Goal: Manage account settings

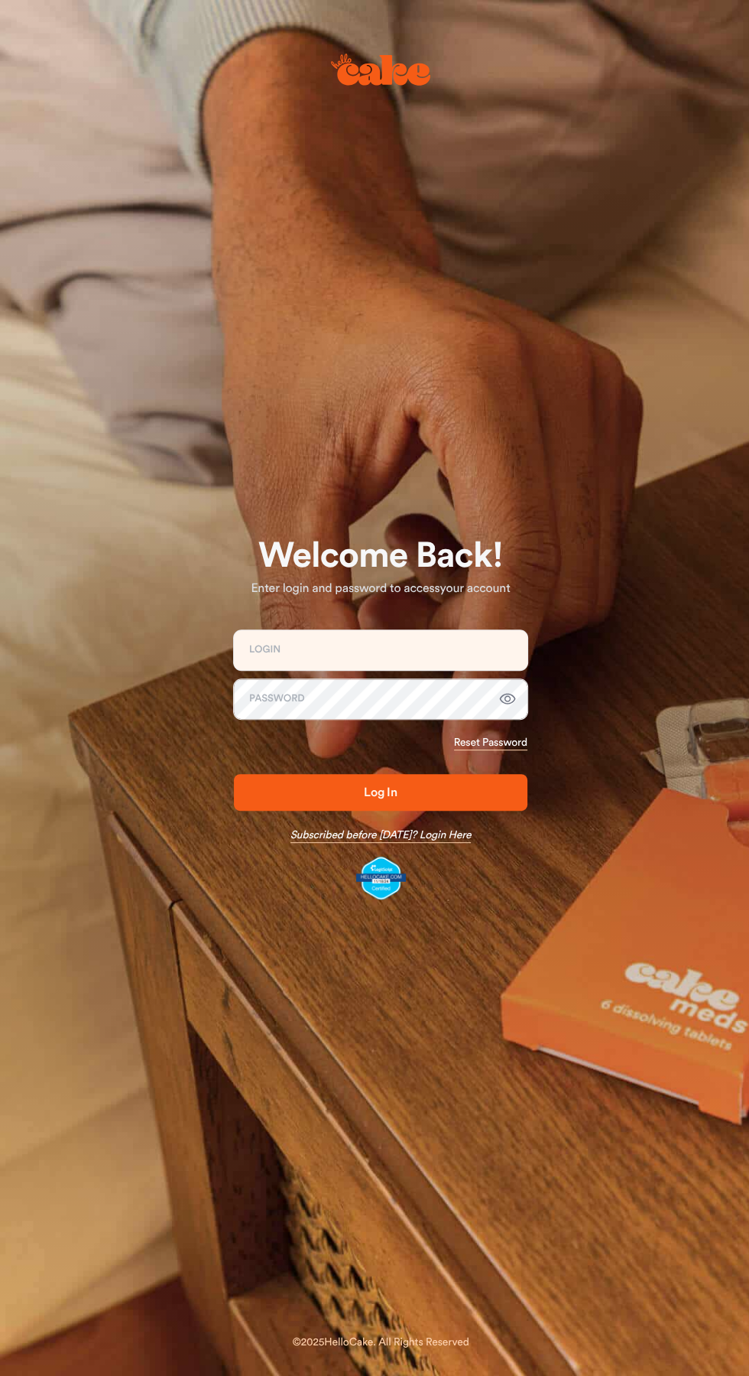
click at [291, 835] on link "Subscribed before Nov 1 2024? Login Here" at bounding box center [381, 834] width 181 height 15
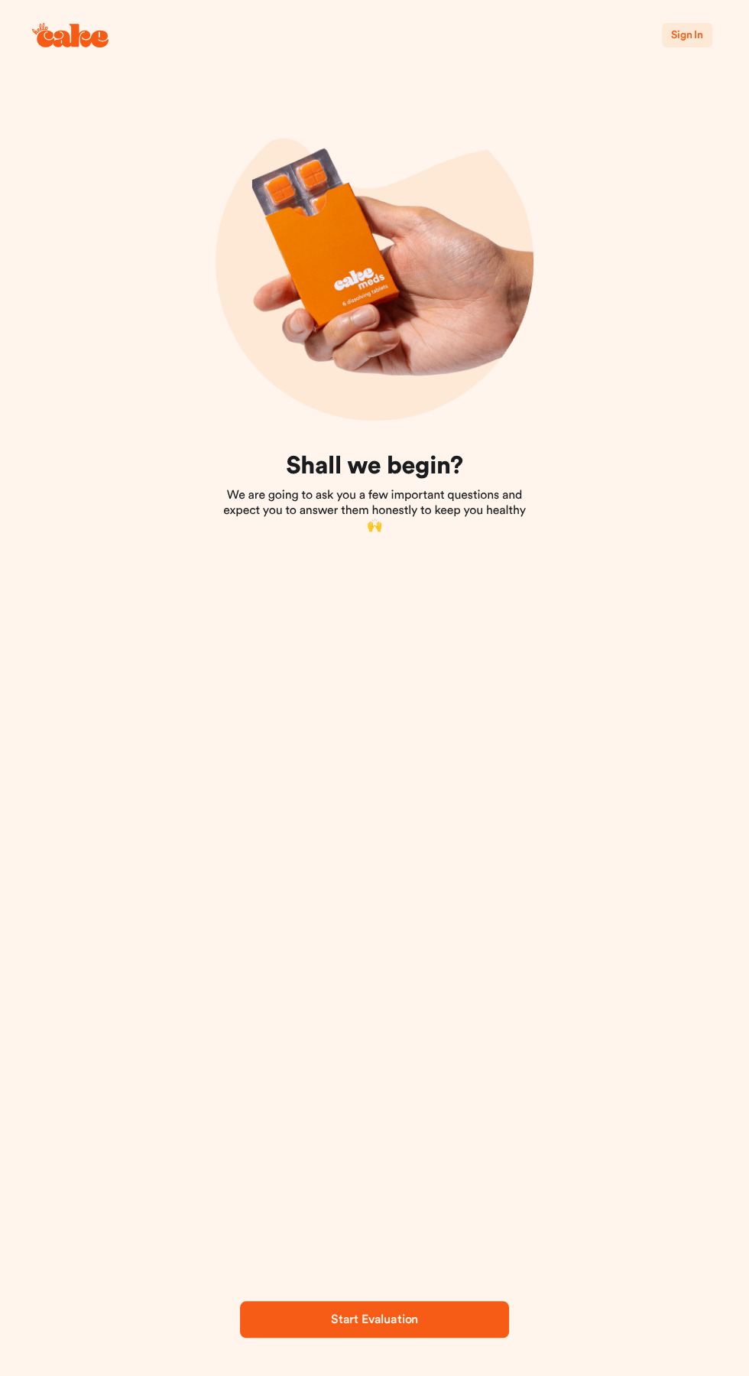
click at [427, 1324] on span "Start Evaluation" at bounding box center [375, 1319] width 220 height 18
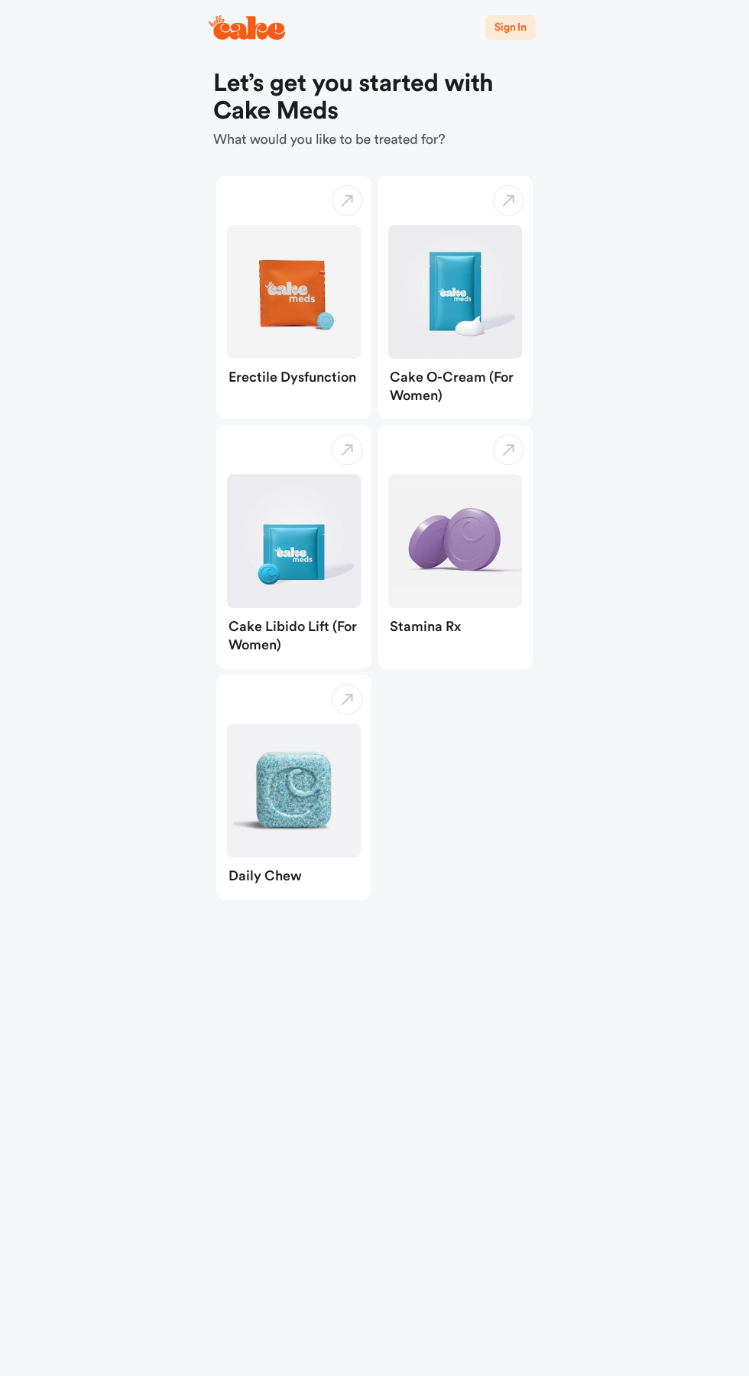
click at [517, 23] on span "Sign In" at bounding box center [511, 27] width 32 height 11
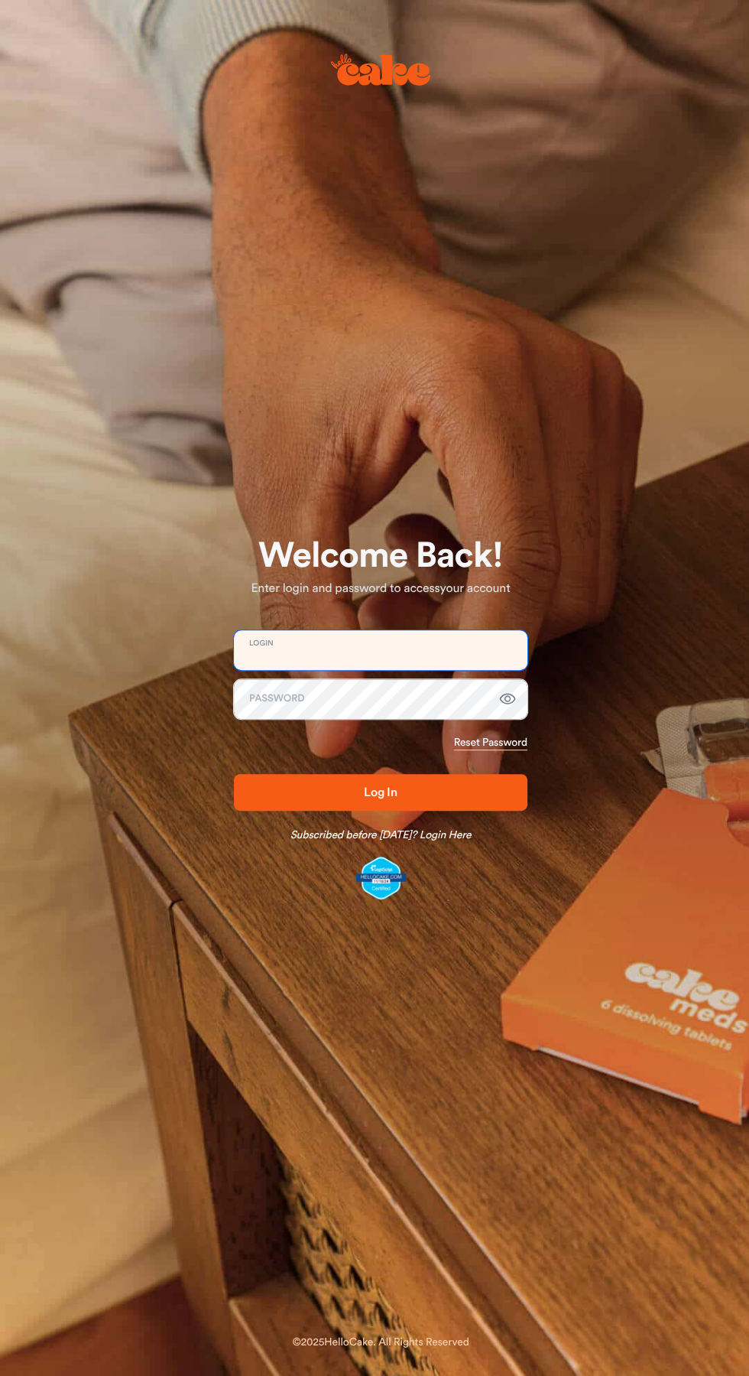
click at [353, 638] on input "email" at bounding box center [381, 650] width 294 height 40
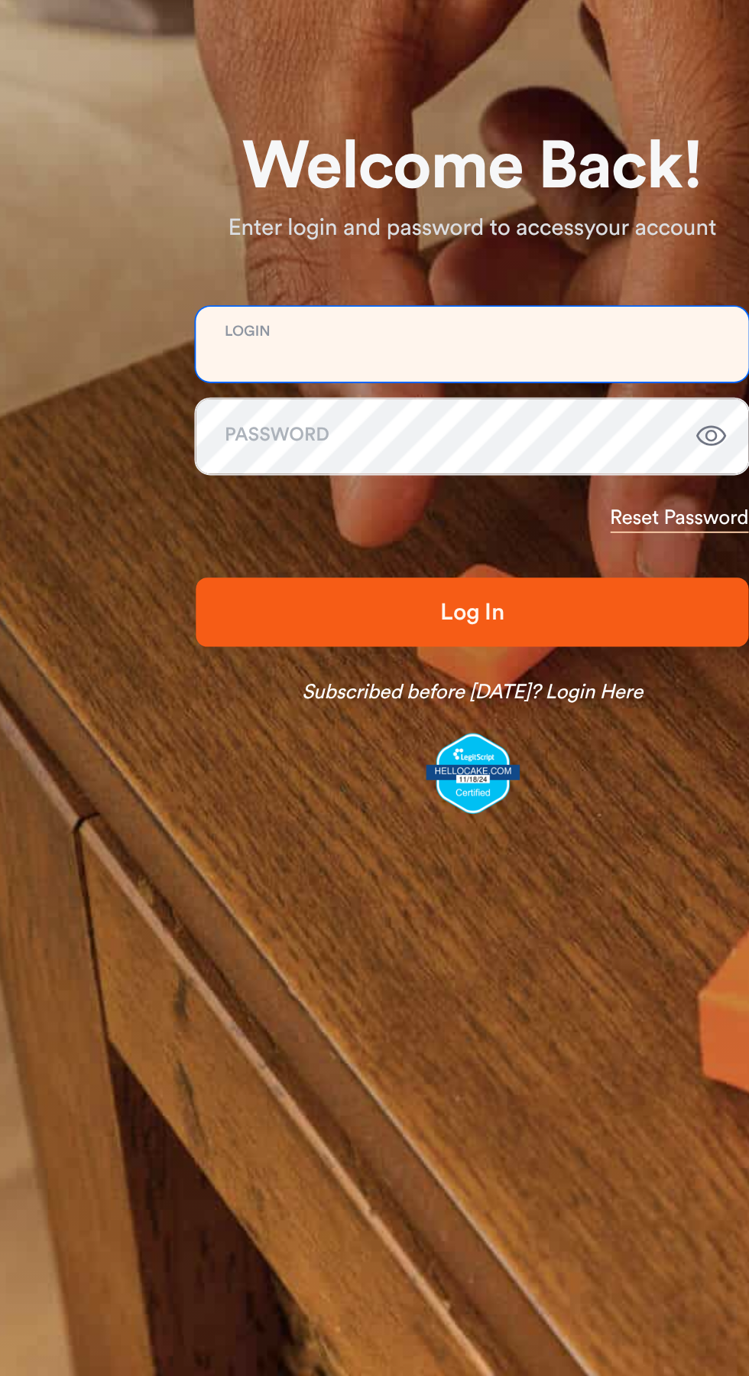
type input "**********"
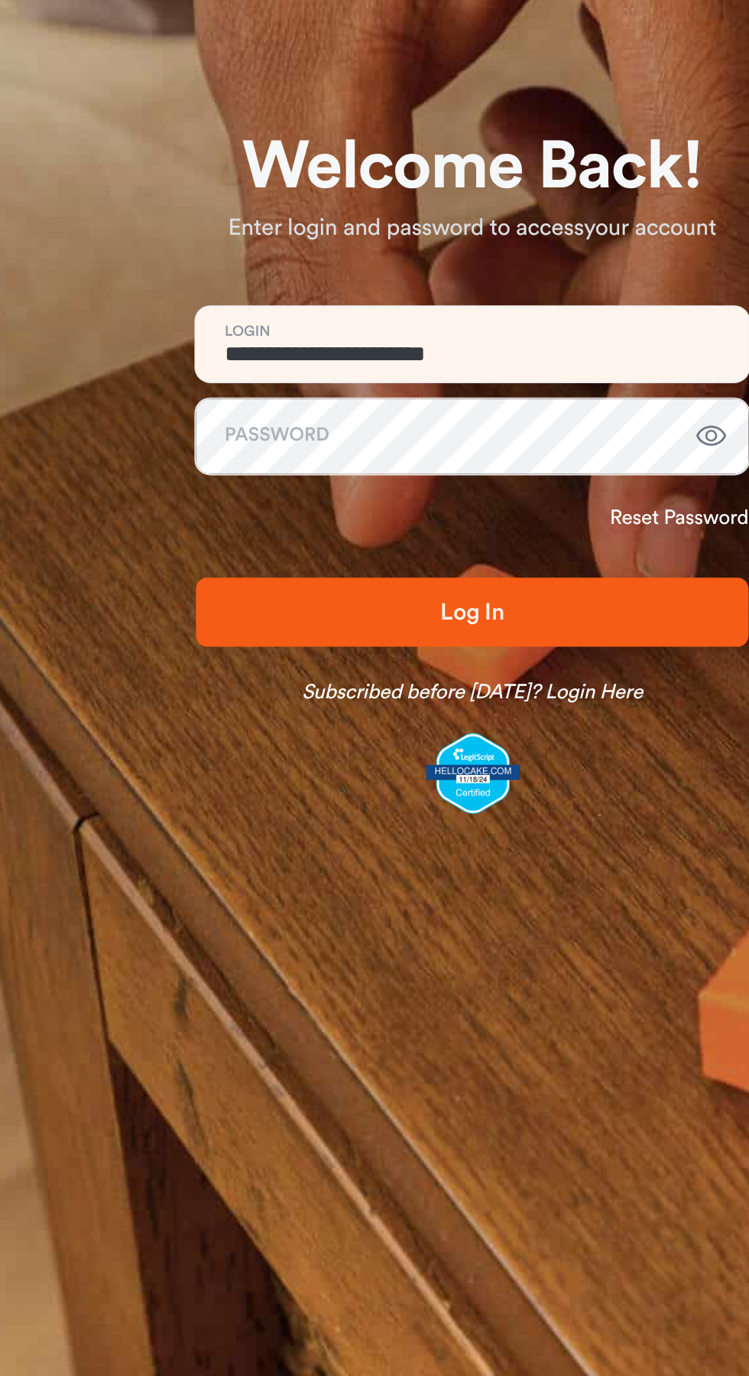
click at [482, 749] on link "Reset Password" at bounding box center [490, 742] width 73 height 15
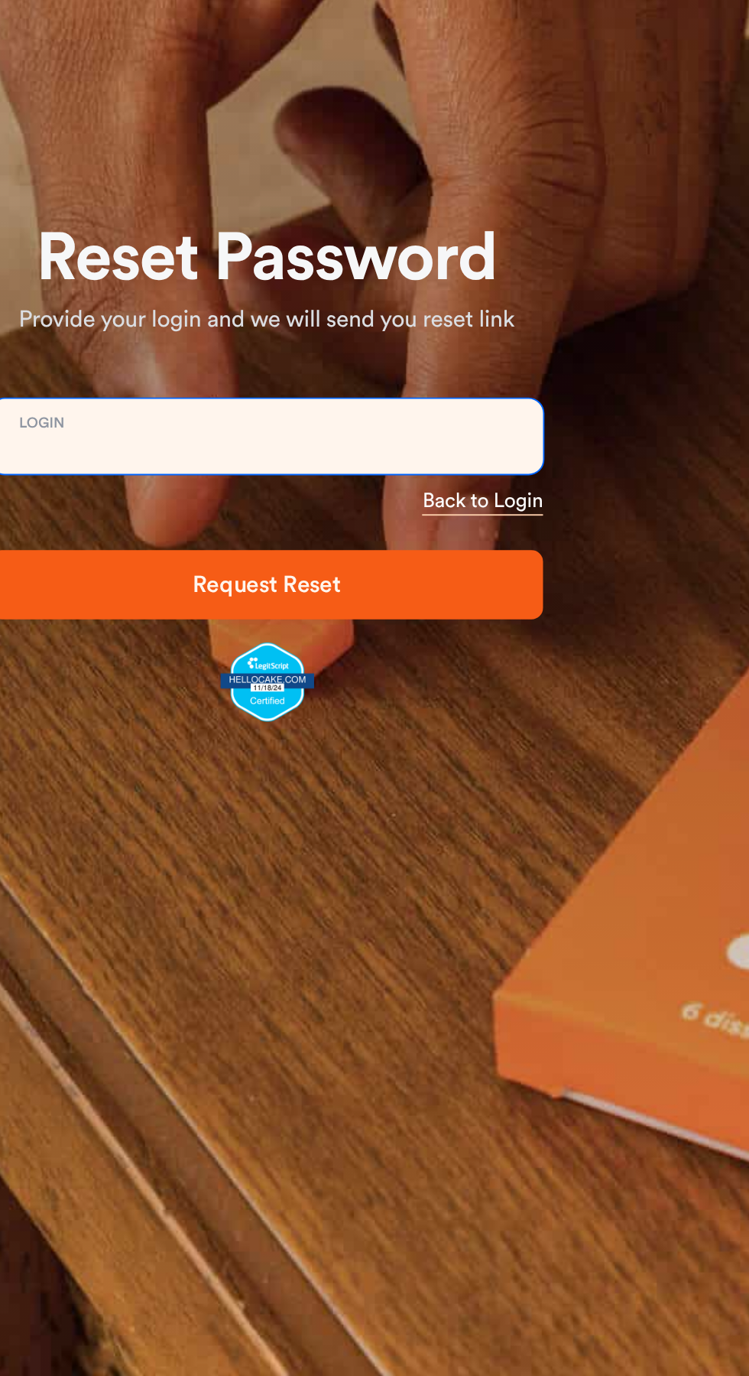
click at [282, 687] on input "email" at bounding box center [381, 699] width 294 height 40
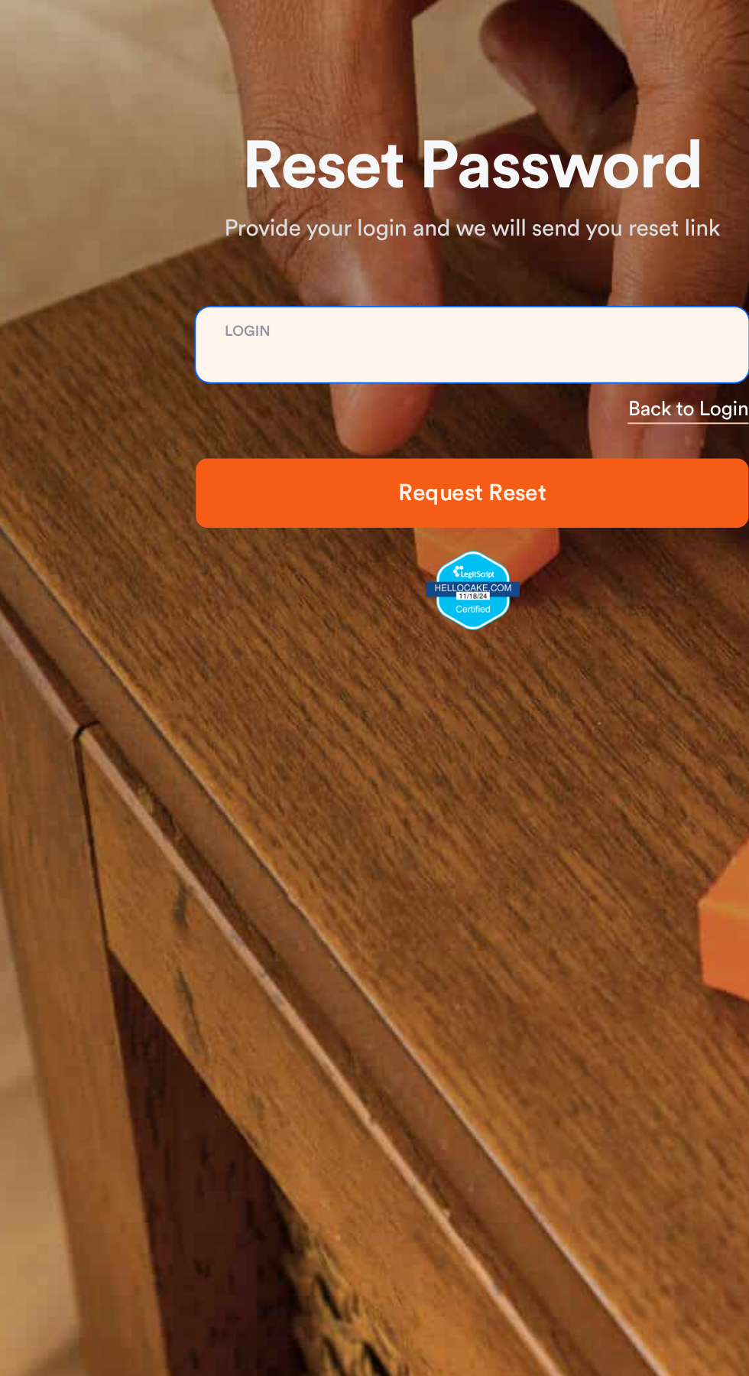
type input "**********"
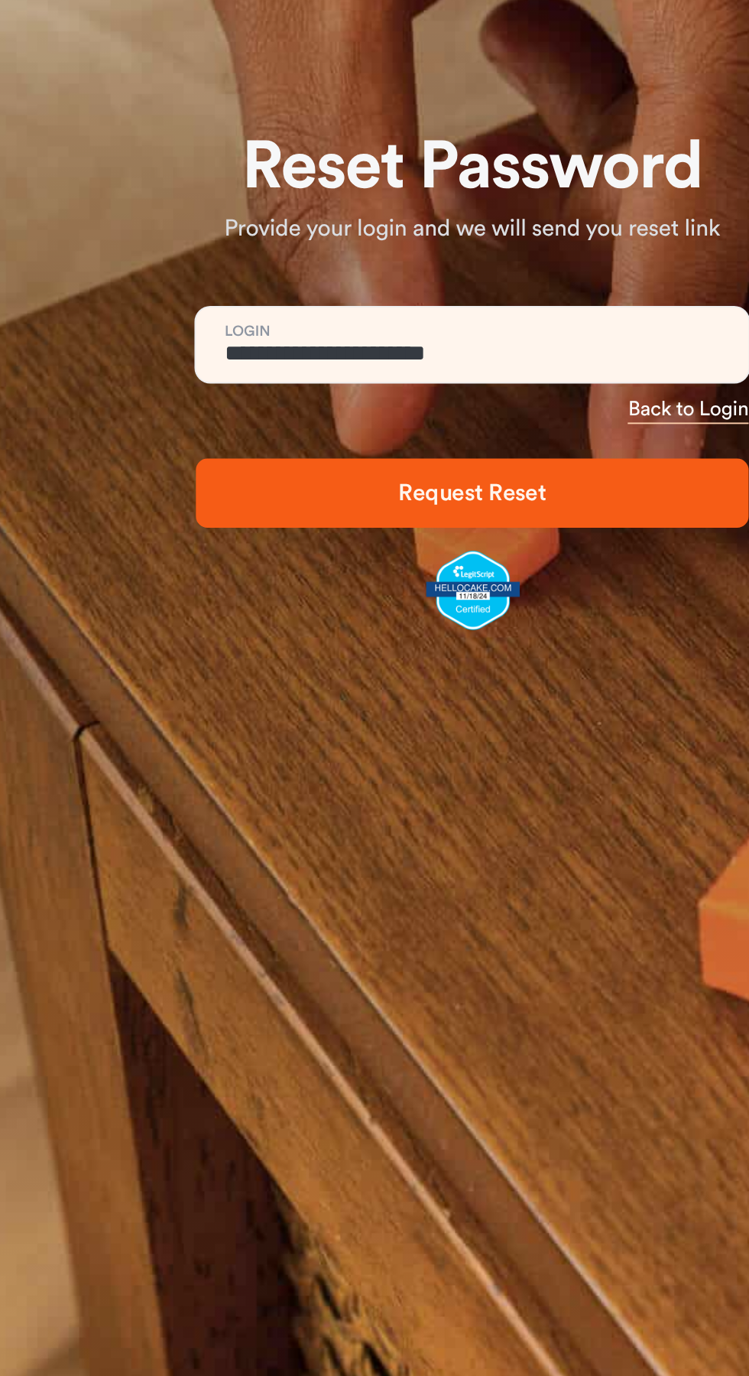
click at [290, 783] on span "Request Reset" at bounding box center [380, 777] width 245 height 18
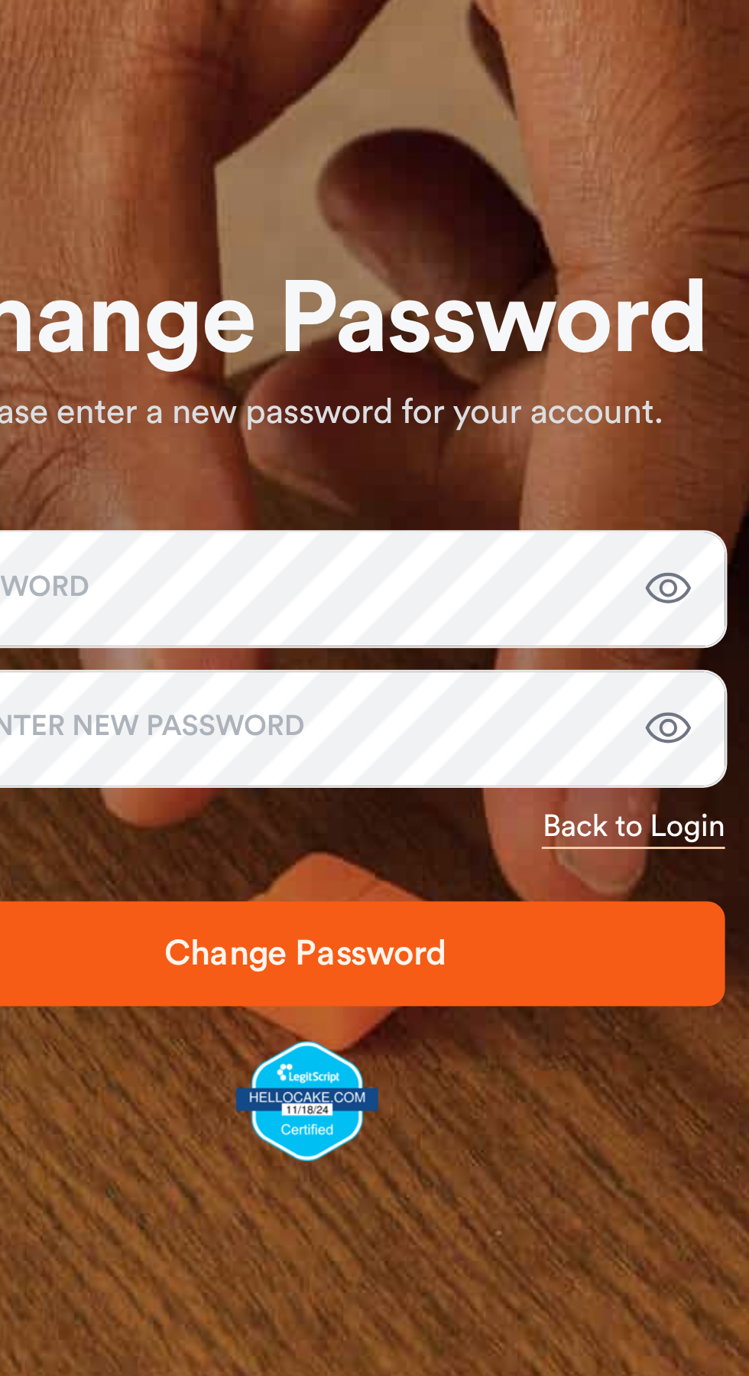
click at [329, 622] on p "Please enter a new password for your account." at bounding box center [381, 613] width 294 height 18
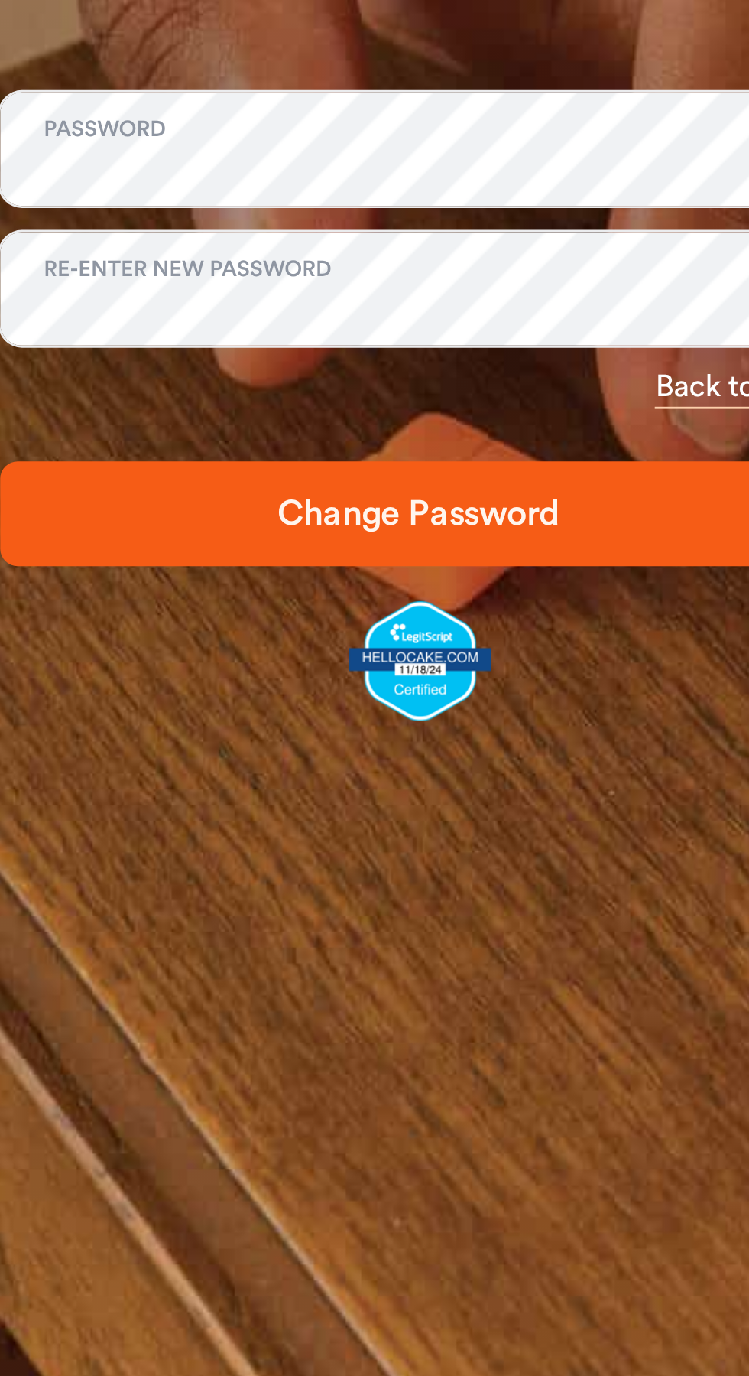
click at [266, 799] on span "Change Password" at bounding box center [380, 802] width 245 height 18
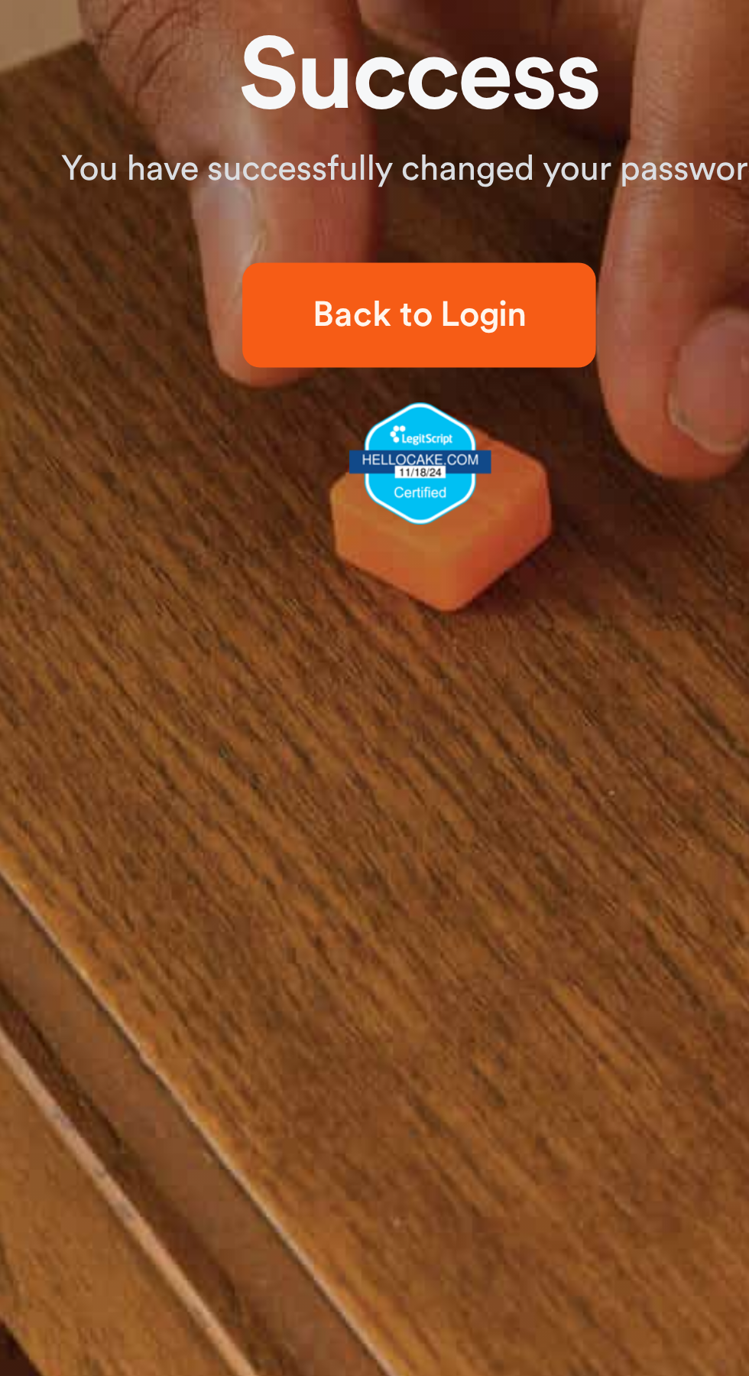
click at [359, 744] on button "Back to Login" at bounding box center [381, 732] width 124 height 37
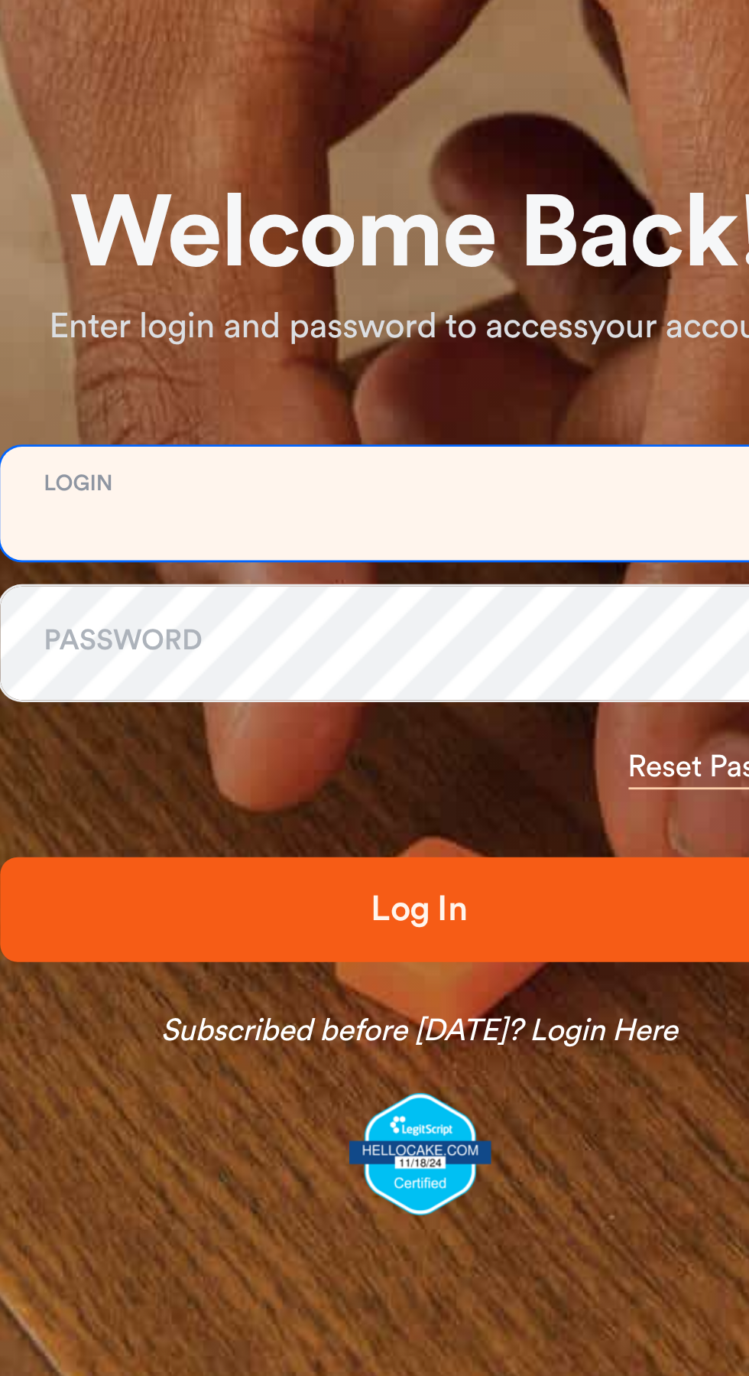
click at [267, 648] on input "email" at bounding box center [381, 650] width 294 height 40
type input "**********"
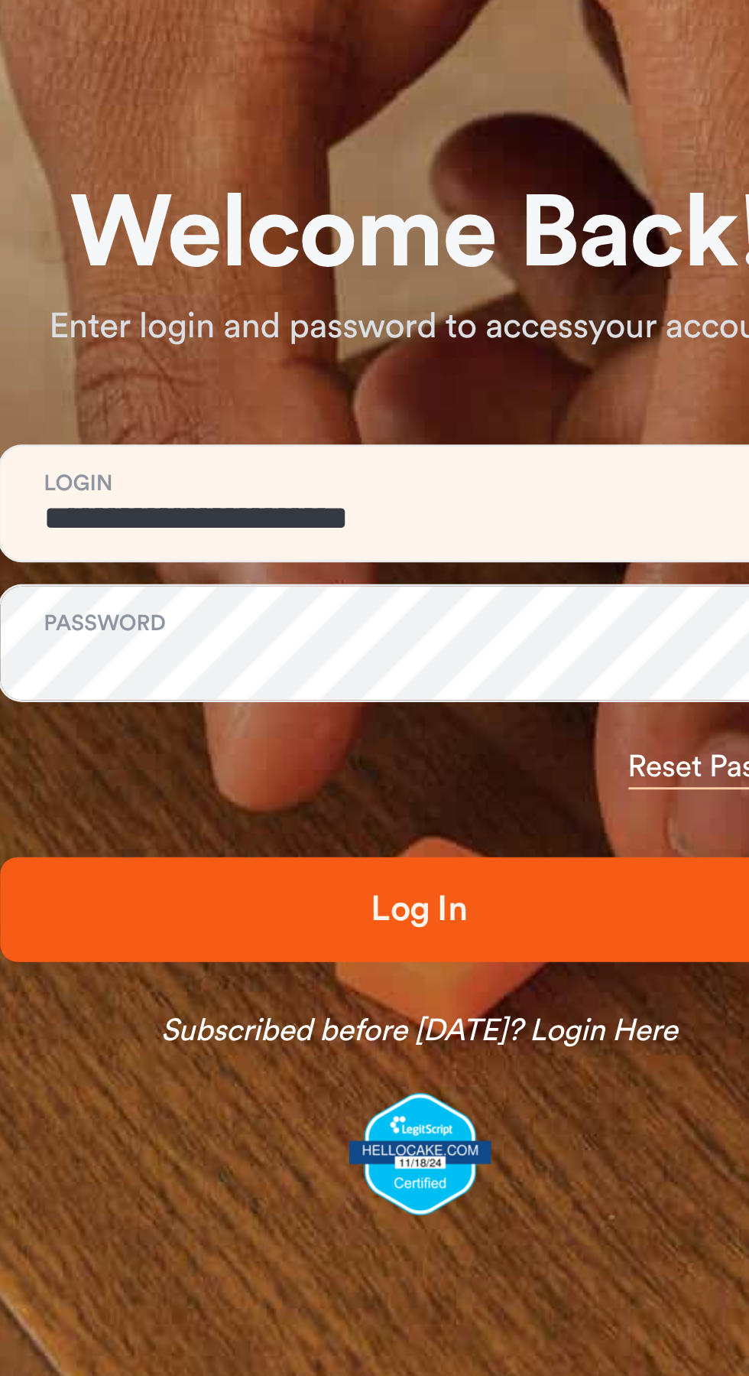
click at [407, 798] on span "Log In" at bounding box center [380, 792] width 245 height 18
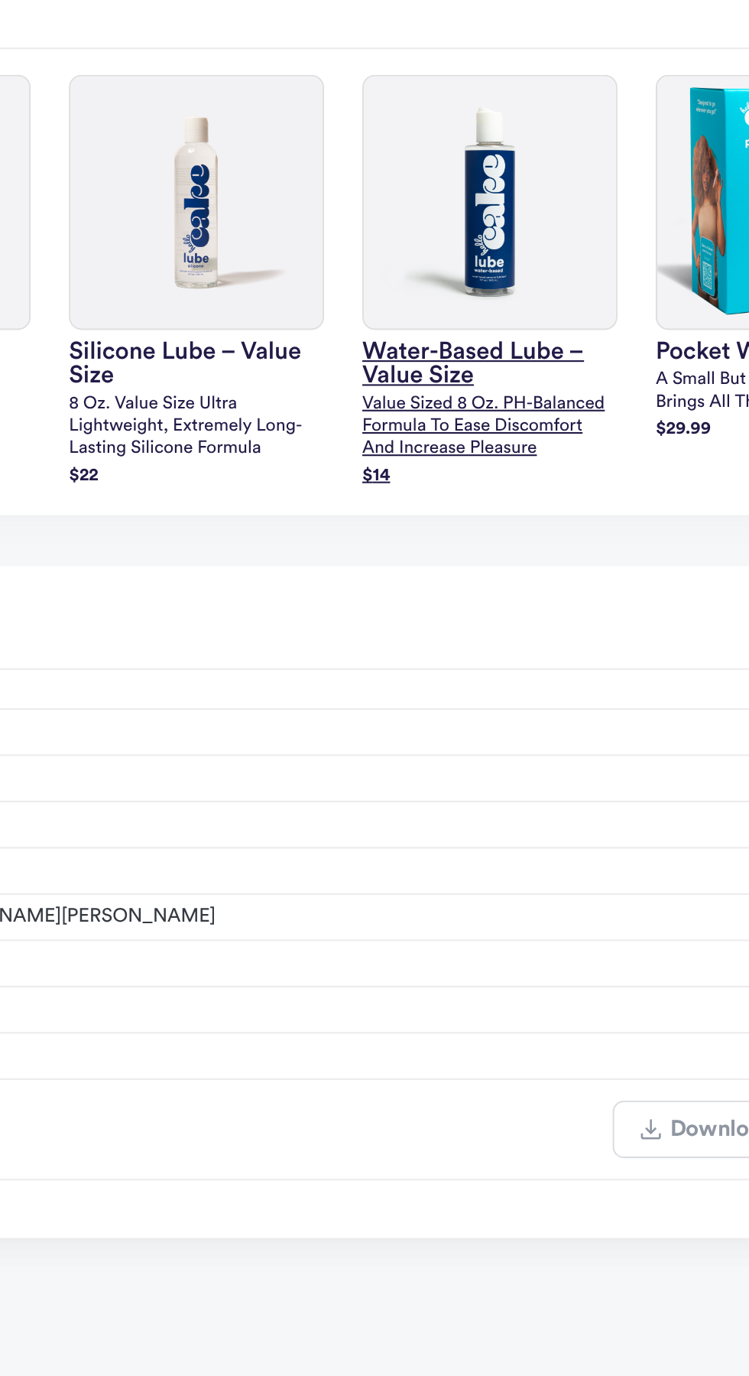
click at [514, 826] on p "Value sized 8 oz. pH-balanced formula to ease discomfort and increase pleasure" at bounding box center [511, 820] width 122 height 32
